Goal: Information Seeking & Learning: Check status

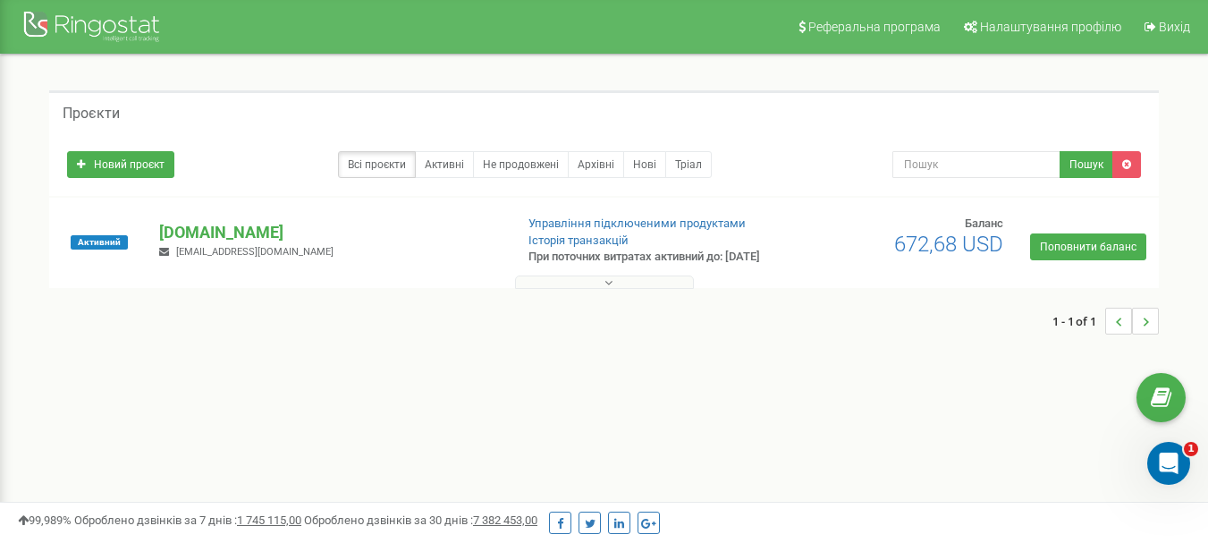
click at [610, 289] on icon at bounding box center [609, 282] width 8 height 13
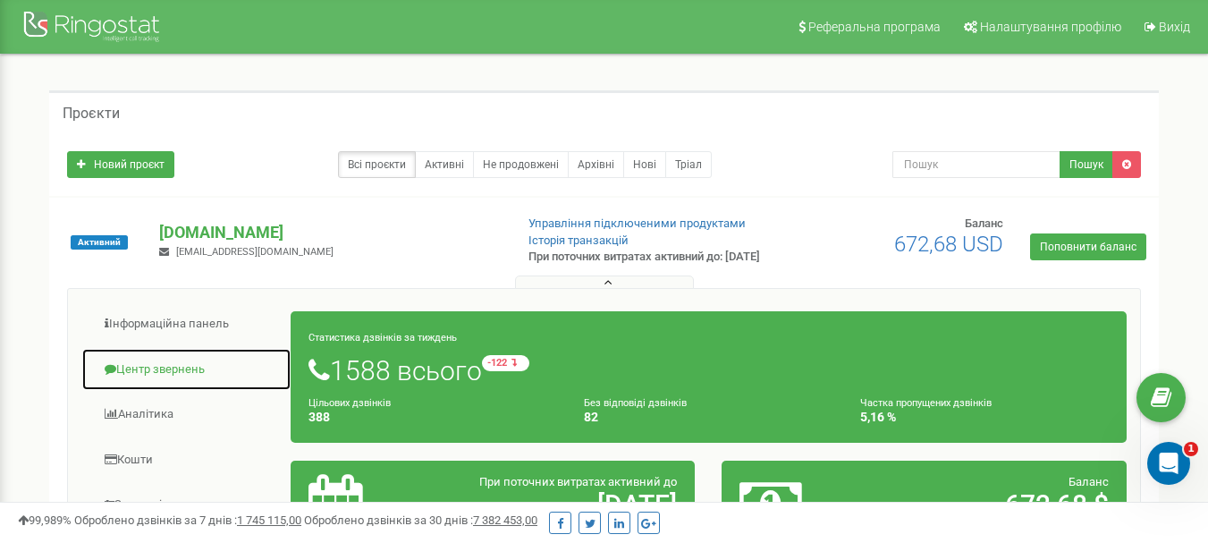
click at [203, 378] on link "Центр звернень" at bounding box center [186, 370] width 210 height 44
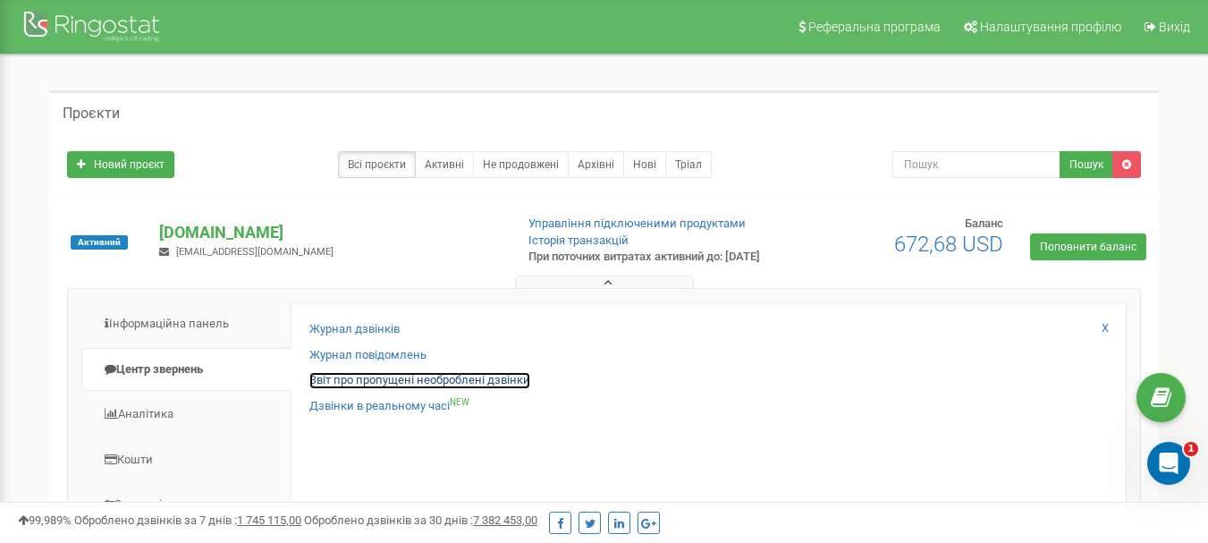
click at [350, 386] on link "Звіт про пропущені необроблені дзвінки" at bounding box center [420, 380] width 221 height 17
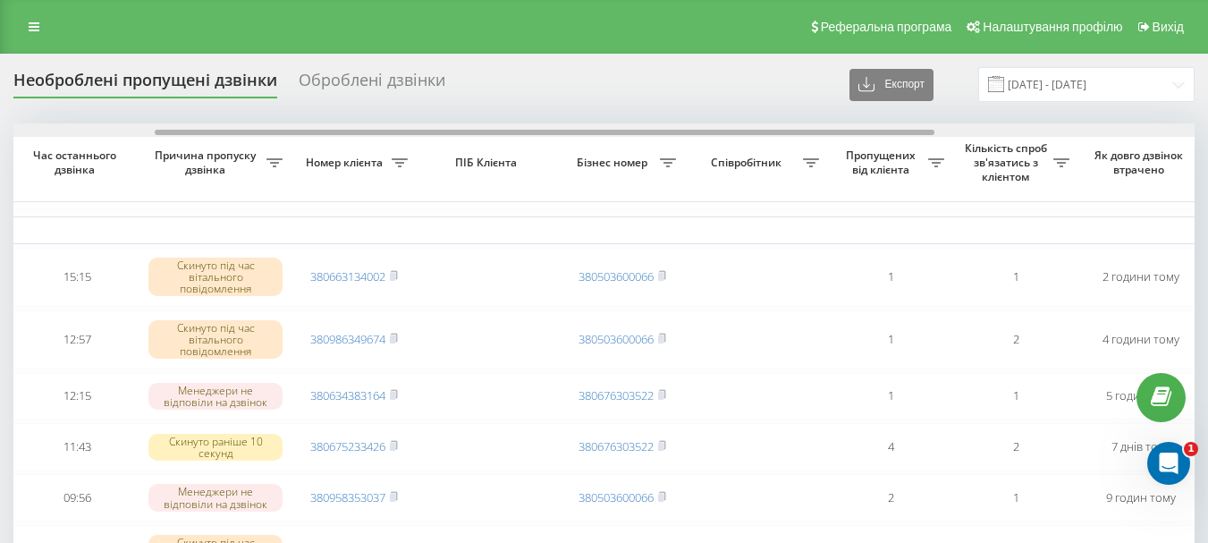
scroll to position [0, 219]
drag, startPoint x: 390, startPoint y: 131, endPoint x: 535, endPoint y: 118, distance: 145.5
